Goal: Complete application form

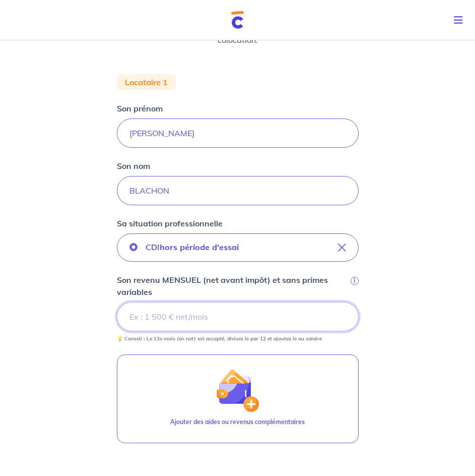
click at [217, 318] on input "Son revenu MENSUEL (net avant impôt) et sans primes variables i" at bounding box center [238, 316] width 242 height 29
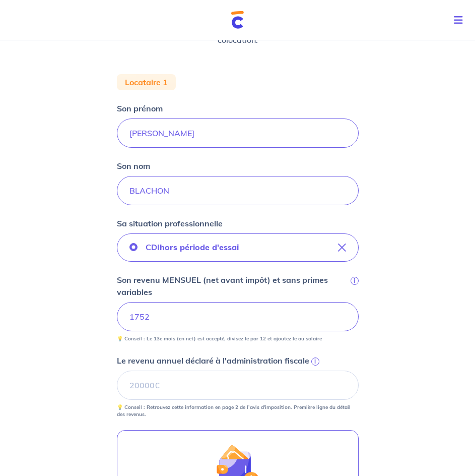
click at [68, 352] on div "Concernant vos locataires 💡 Pour info : nous acceptons les personnes seules, le…" at bounding box center [237, 285] width 475 height 804
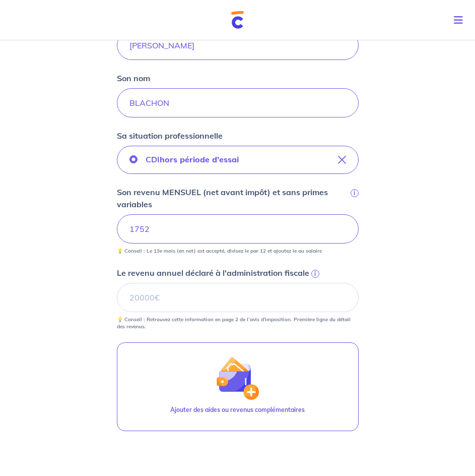
scroll to position [242, 0]
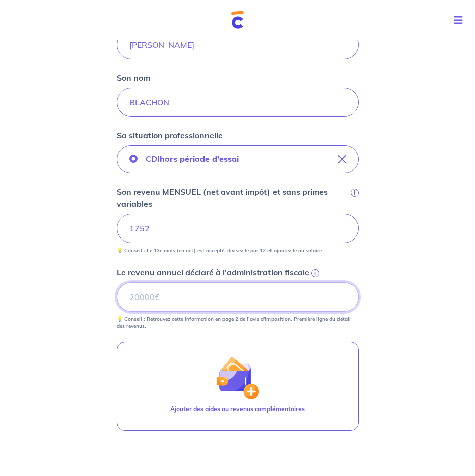
click at [178, 300] on input "Le revenu annuel déclaré à l'administration fiscale i" at bounding box center [238, 296] width 242 height 29
type input "18620"
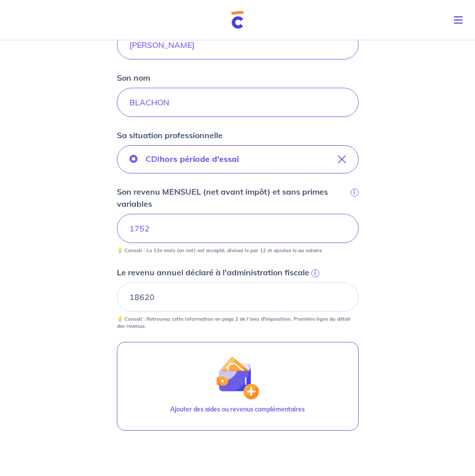
click at [88, 370] on div "Concernant vos locataires 💡 Pour info : nous acceptons les personnes seules, le…" at bounding box center [237, 196] width 475 height 804
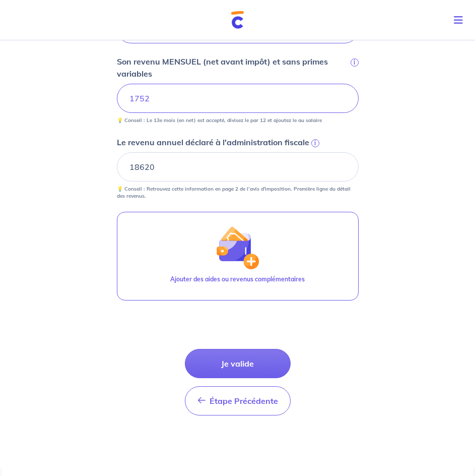
scroll to position [376, 0]
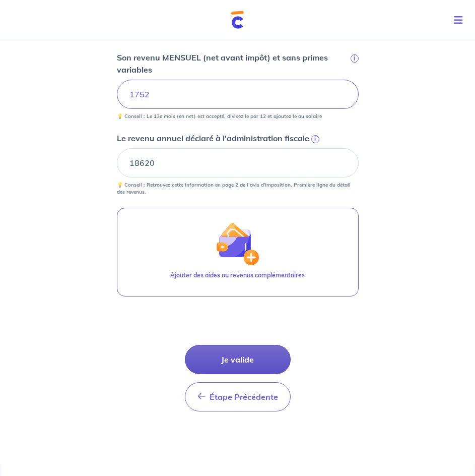
click at [234, 359] on button "Je valide" at bounding box center [238, 359] width 106 height 29
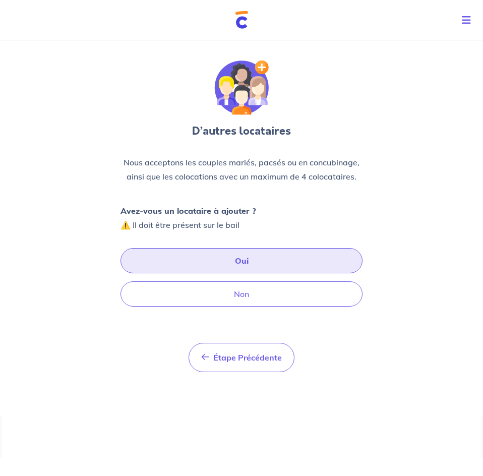
click at [257, 263] on button "Oui" at bounding box center [242, 260] width 242 height 25
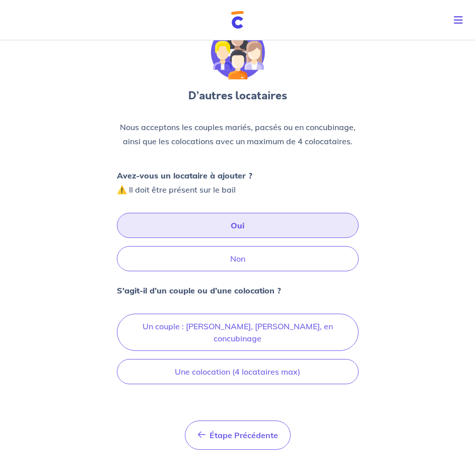
scroll to position [46, 0]
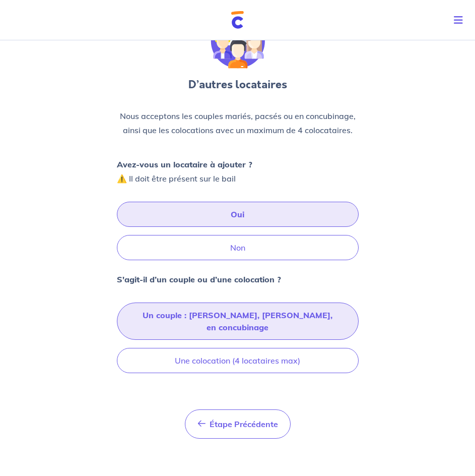
click at [172, 313] on button "Un couple : [PERSON_NAME], [PERSON_NAME], en concubinage" at bounding box center [238, 321] width 242 height 37
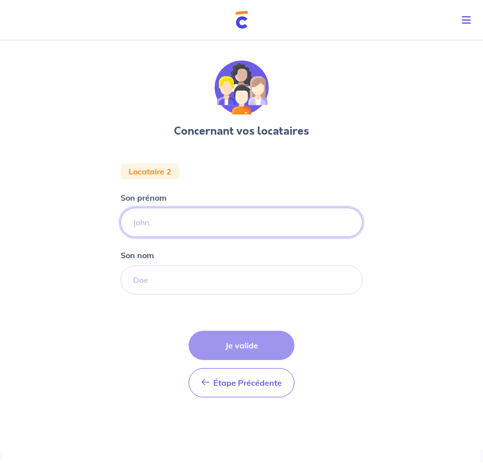
click at [170, 229] on input "Son prénom" at bounding box center [242, 222] width 242 height 29
type input "Marine"
click at [151, 274] on input "Son nom" at bounding box center [242, 279] width 242 height 29
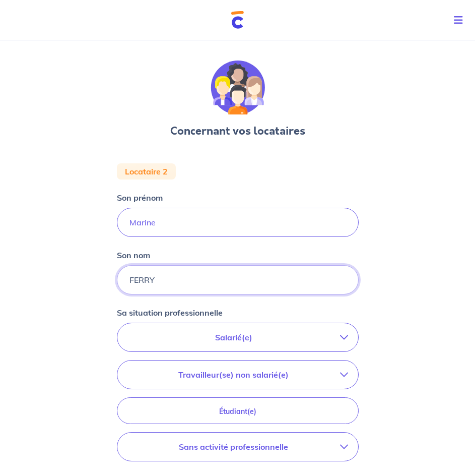
type input "FERRY"
click at [260, 336] on p "Salarié(e)" at bounding box center [234, 337] width 213 height 12
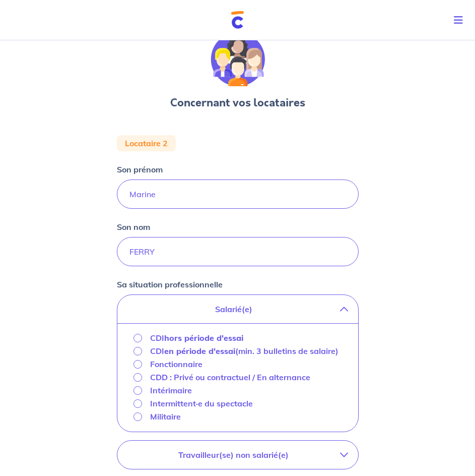
scroll to position [29, 0]
click at [186, 370] on p "Fonctionnaire" at bounding box center [176, 363] width 52 height 12
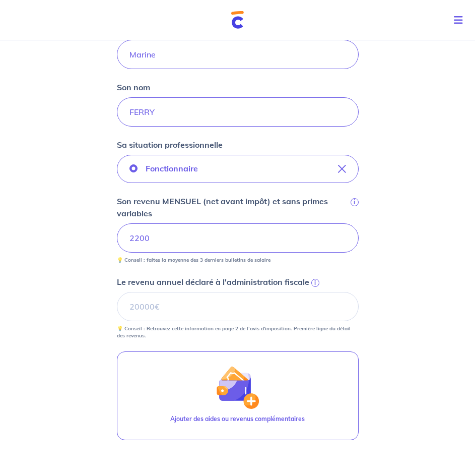
scroll to position [168, 0]
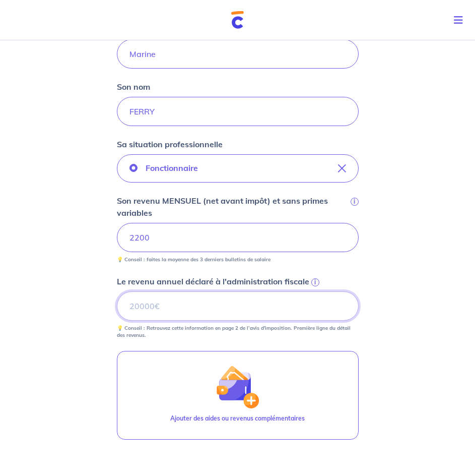
click at [178, 310] on input "Le revenu annuel déclaré à l'administration fiscale i" at bounding box center [238, 305] width 242 height 29
type input "8763"
click at [59, 348] on div "Concernant vos locataires Locataire 2 Son prénom Marine Son nom FERRY Sa situat…" at bounding box center [237, 237] width 475 height 739
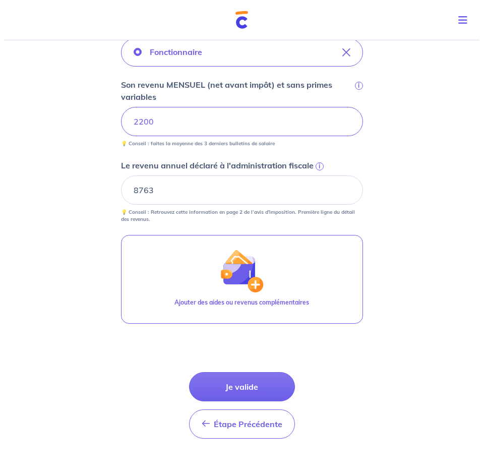
scroll to position [285, 0]
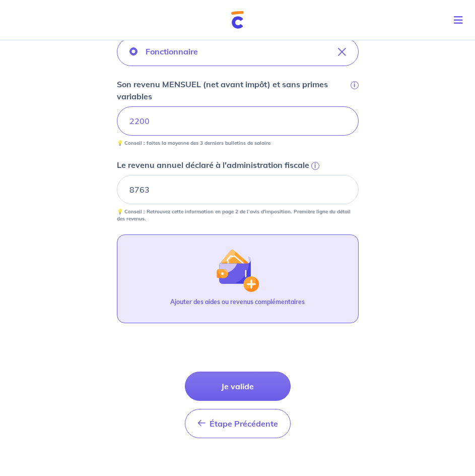
click at [223, 293] on button "Ajouter des aides ou revenus complémentaires" at bounding box center [238, 278] width 242 height 89
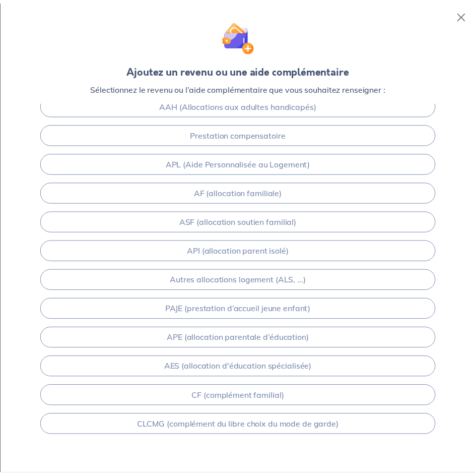
scroll to position [86, 0]
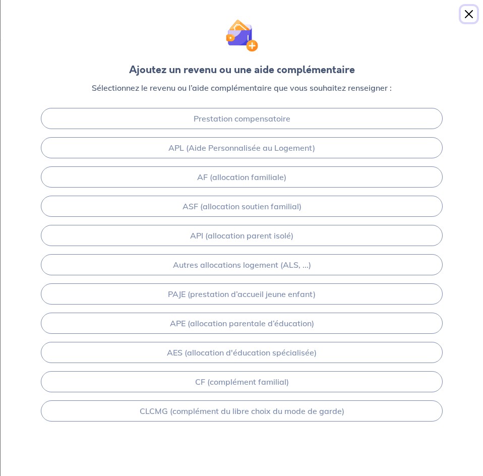
click at [474, 12] on button "Close" at bounding box center [469, 14] width 16 height 16
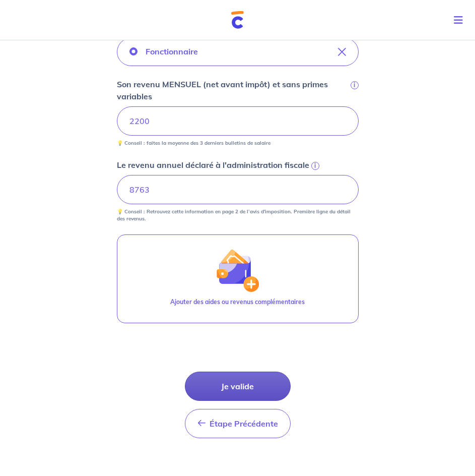
click at [246, 388] on button "Je valide" at bounding box center [238, 386] width 106 height 29
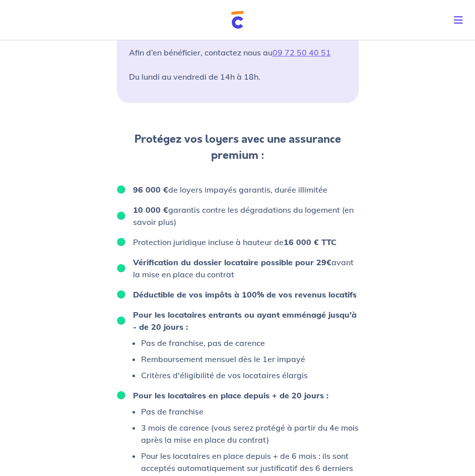
scroll to position [580, 0]
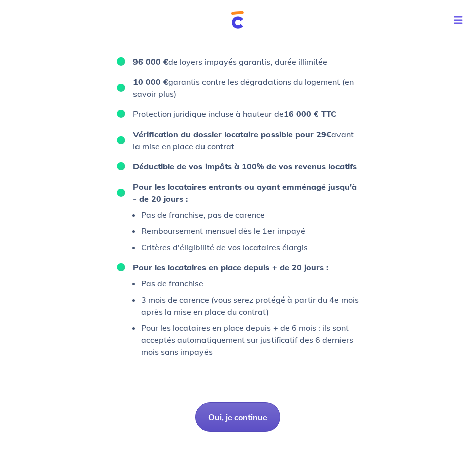
click at [253, 409] on button "Oui, je continue" at bounding box center [238, 416] width 85 height 29
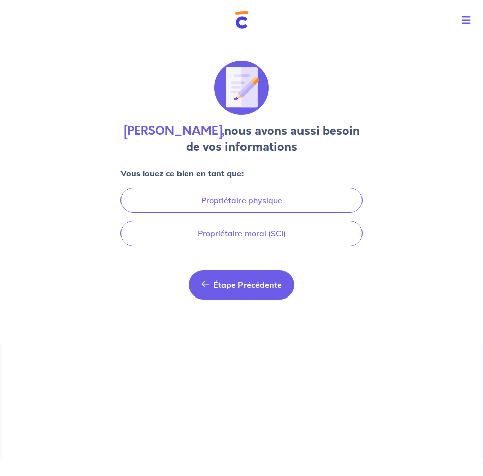
click at [239, 284] on span "Étape Précédente" at bounding box center [247, 285] width 69 height 10
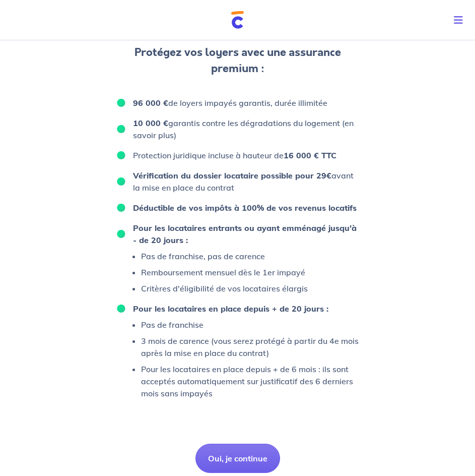
scroll to position [539, 0]
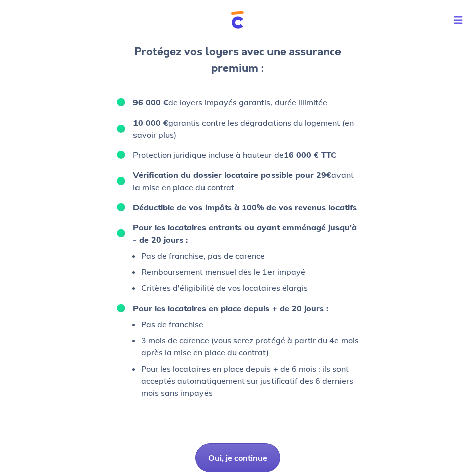
click at [244, 443] on button "Oui, je continue" at bounding box center [238, 457] width 85 height 29
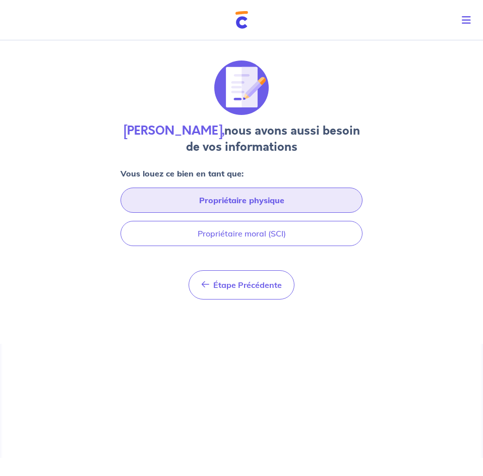
click at [244, 193] on button "Propriétaire physique" at bounding box center [242, 200] width 242 height 25
